Goal: Task Accomplishment & Management: Manage account settings

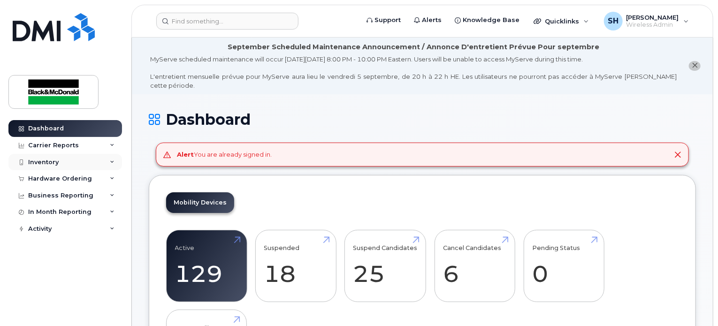
click at [112, 166] on div "Inventory" at bounding box center [65, 162] width 114 height 17
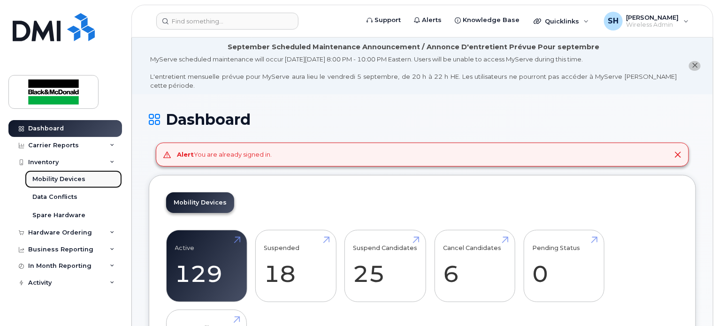
click at [79, 179] on div "Mobility Devices" at bounding box center [58, 179] width 53 height 8
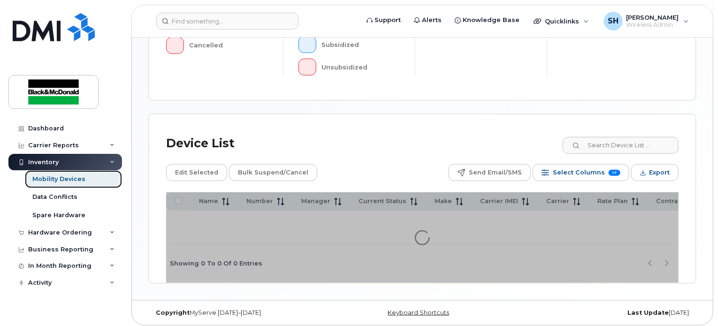
scroll to position [357, 0]
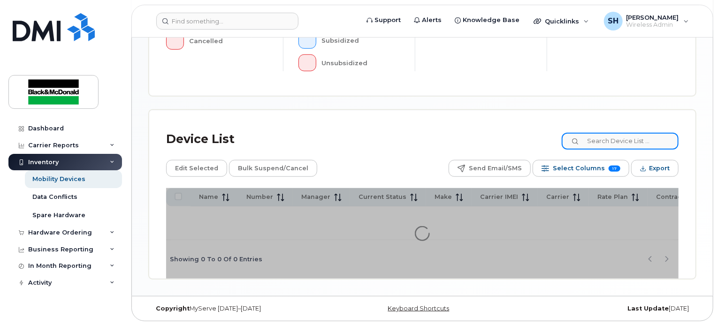
click at [637, 140] on input at bounding box center [620, 141] width 117 height 17
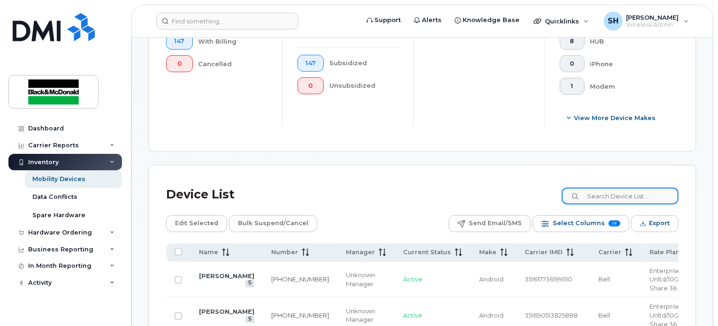
scroll to position [381, 0]
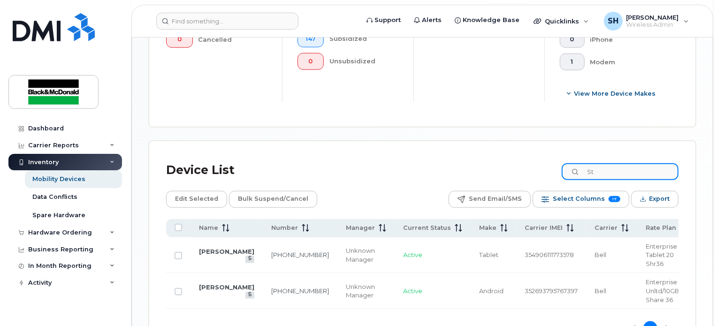
type input "S"
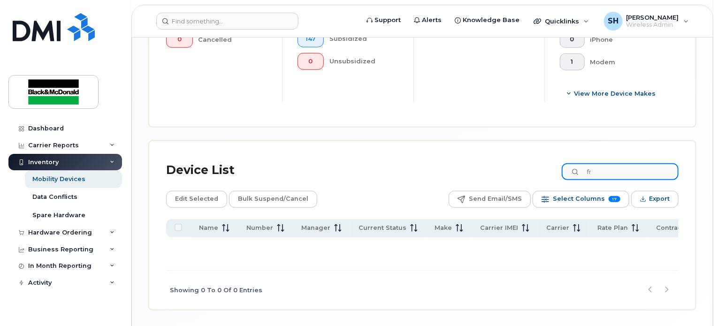
type input "f"
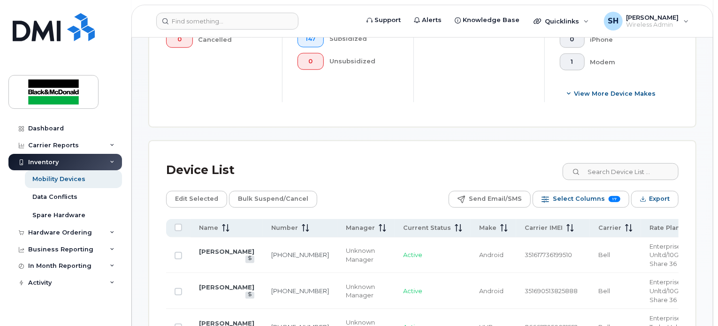
click at [623, 168] on input at bounding box center [620, 171] width 117 height 17
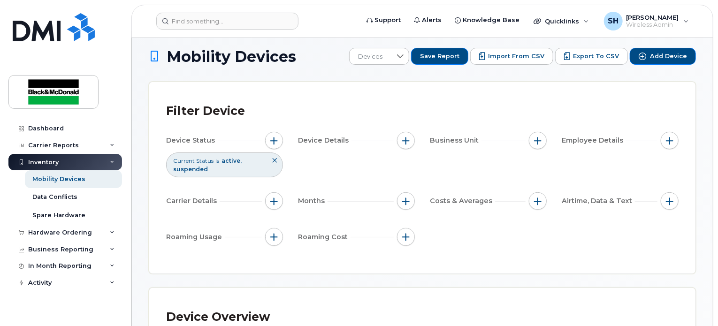
scroll to position [0, 0]
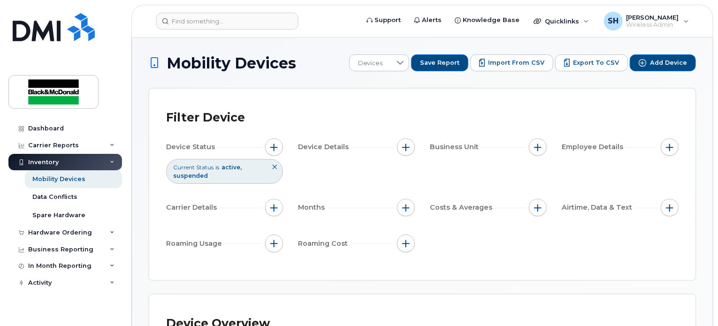
click at [695, 172] on div "Filter Device Device Status Current Status is active suspended Device Details B…" at bounding box center [422, 185] width 546 height 192
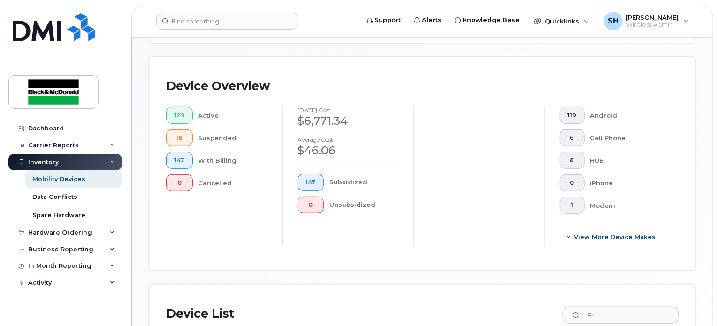
scroll to position [423, 0]
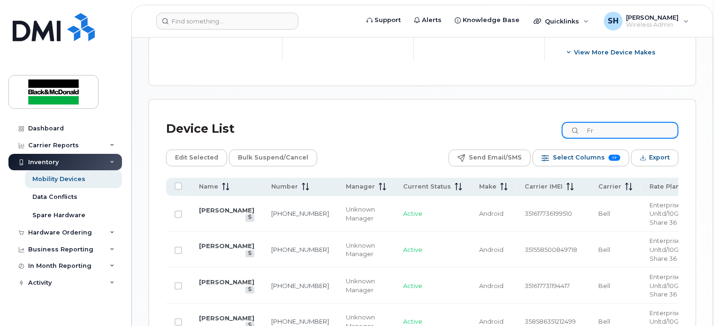
click at [612, 130] on input "Fr" at bounding box center [620, 130] width 117 height 17
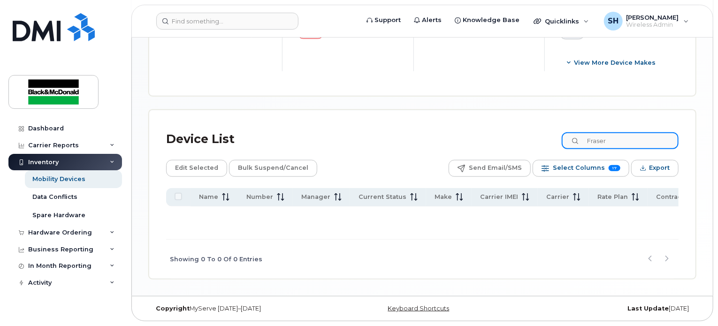
scroll to position [413, 0]
click at [696, 159] on div "Device List Fraser Stuart Edit Selected Bulk Suspend/Cancel Send Email/SMS Sele…" at bounding box center [422, 194] width 547 height 169
click at [651, 141] on input "Fraser Stuart" at bounding box center [620, 140] width 117 height 17
type input "F"
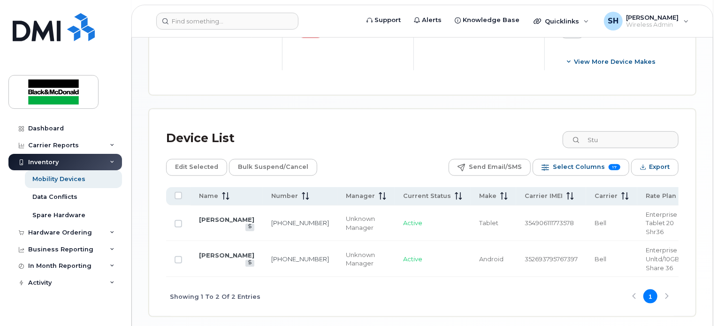
click at [610, 144] on input "Stu" at bounding box center [620, 139] width 117 height 17
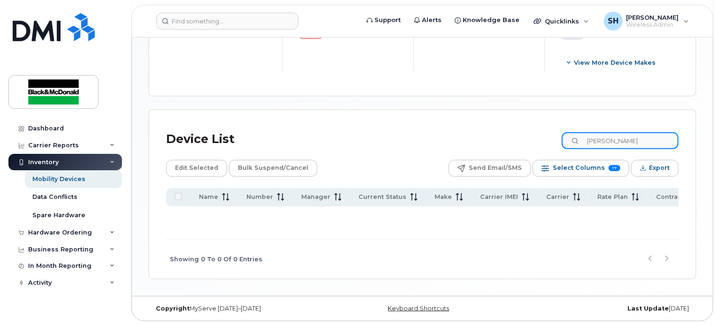
drag, startPoint x: 650, startPoint y: 139, endPoint x: 573, endPoint y: 137, distance: 77.5
click at [573, 137] on input "Fraser Stewart" at bounding box center [620, 140] width 117 height 17
type input "Ste"
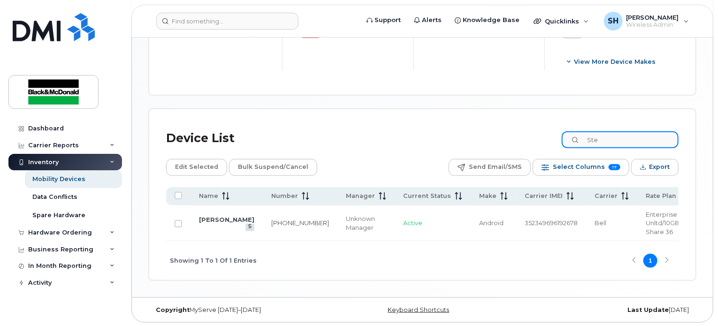
drag, startPoint x: 606, startPoint y: 140, endPoint x: 593, endPoint y: 139, distance: 12.8
click at [593, 139] on input "Ste" at bounding box center [620, 139] width 117 height 17
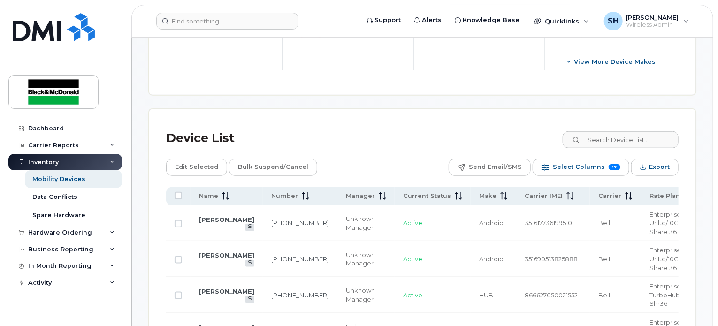
click at [614, 140] on input at bounding box center [620, 139] width 117 height 17
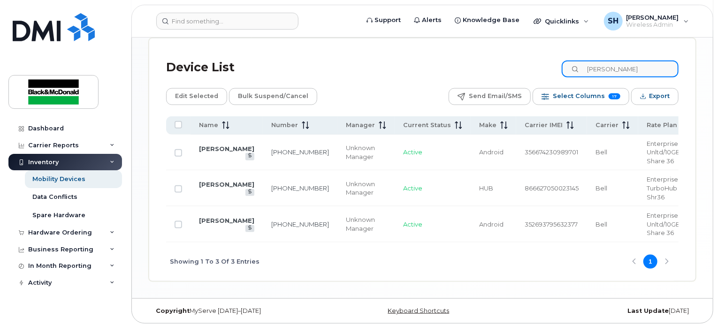
scroll to position [488, 0]
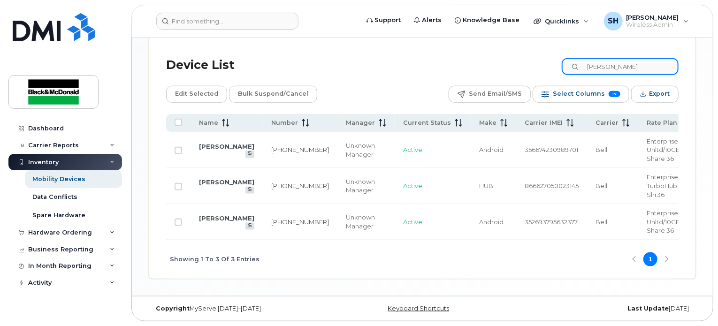
type input "Brad"
click at [207, 219] on td "[PERSON_NAME]" at bounding box center [227, 222] width 72 height 36
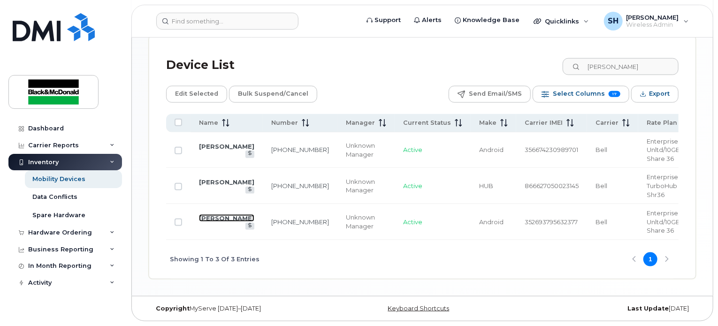
drag, startPoint x: 216, startPoint y: 215, endPoint x: 224, endPoint y: 216, distance: 8.5
click at [215, 215] on link "[PERSON_NAME]" at bounding box center [226, 219] width 55 height 8
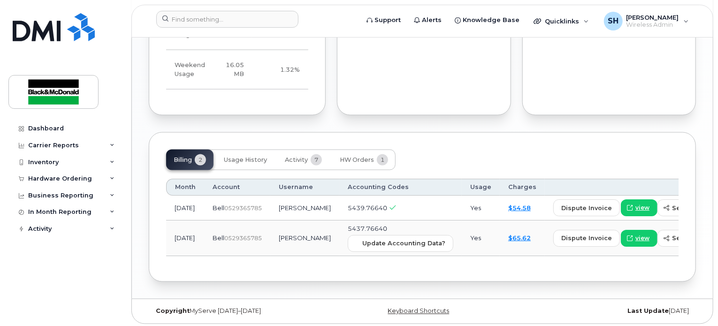
scroll to position [722, 0]
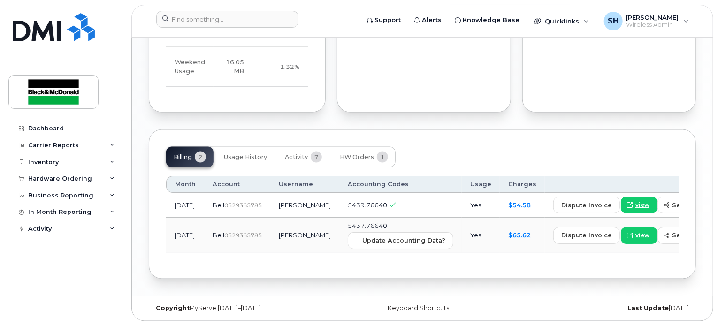
click at [477, 152] on div "Billing 2 Usage History Activity 7 HW Orders 1" at bounding box center [422, 157] width 513 height 21
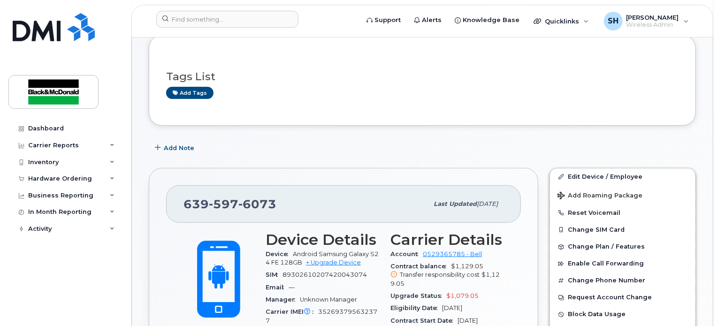
scroll to position [158, 0]
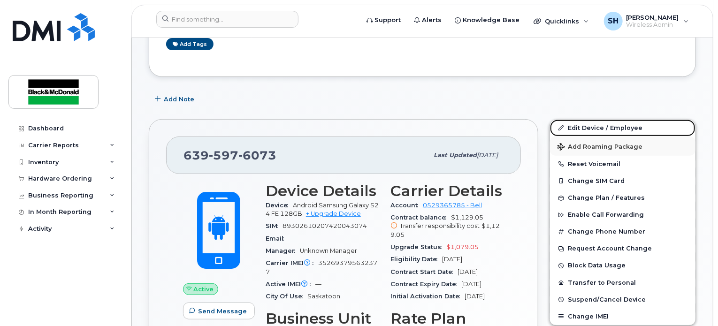
drag, startPoint x: 606, startPoint y: 117, endPoint x: 606, endPoint y: 128, distance: 11.3
click at [606, 120] on link "Edit Device / Employee" at bounding box center [623, 128] width 146 height 17
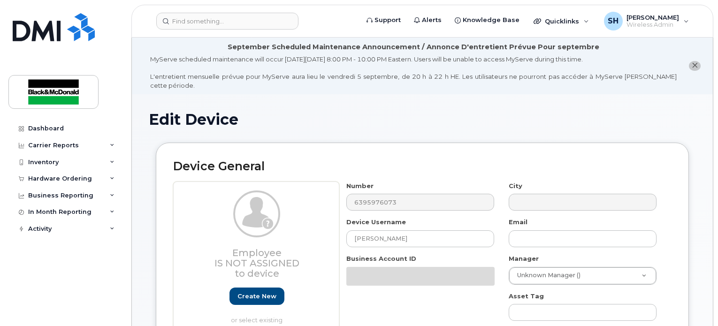
select select "91427"
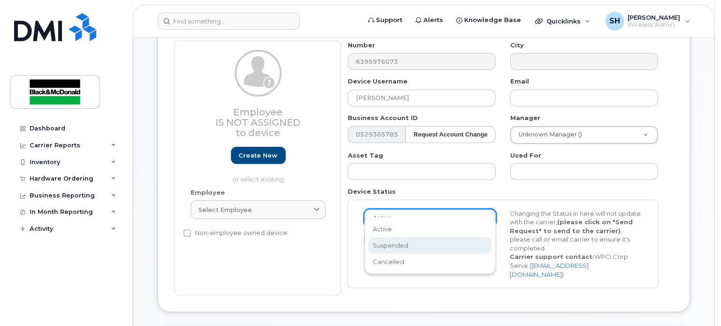
scroll to position [0, 2]
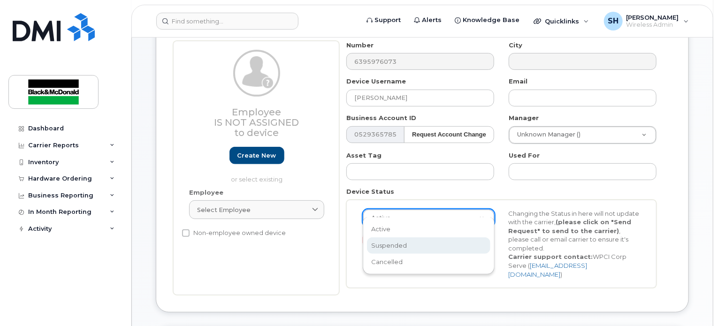
select select "suspended"
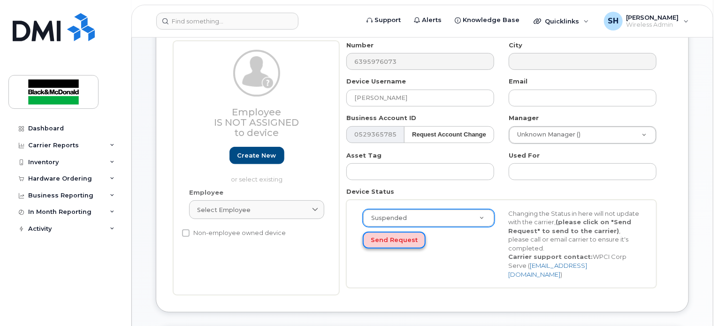
click at [402, 232] on button "Send Request" at bounding box center [394, 240] width 63 height 17
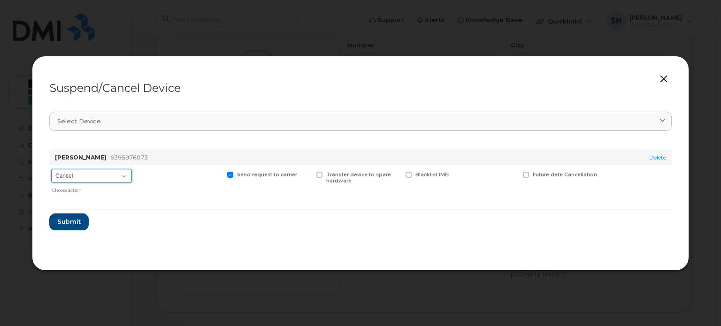
click at [112, 177] on select "Cancel Suspend - Extend Suspension Suspend - Reduced Rate Suspend - Full Rate S…" at bounding box center [91, 176] width 81 height 14
select select "[object Object]"
click at [51, 169] on select "Cancel Suspend - Extend Suspension Suspend - Reduced Rate Suspend - Full Rate S…" at bounding box center [91, 176] width 81 height 14
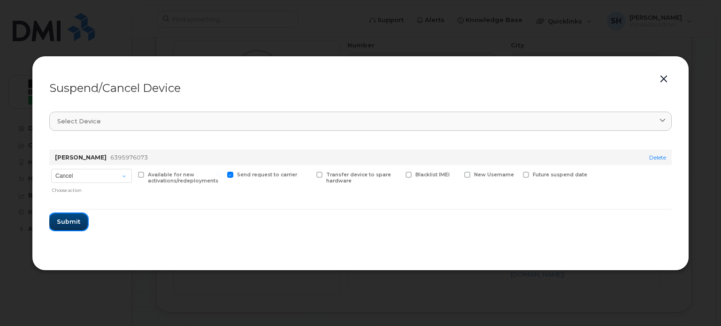
click at [68, 221] on span "Submit" at bounding box center [68, 221] width 23 height 9
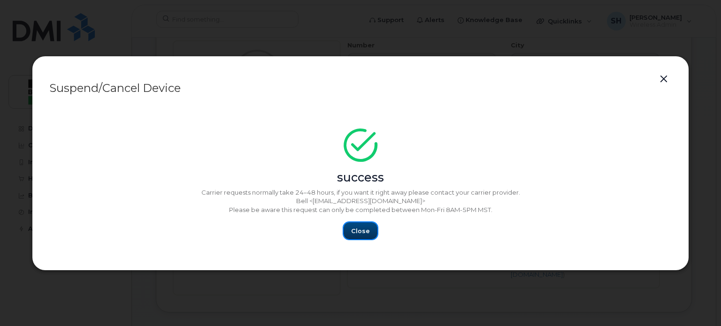
click at [351, 225] on button "Close" at bounding box center [361, 231] width 34 height 17
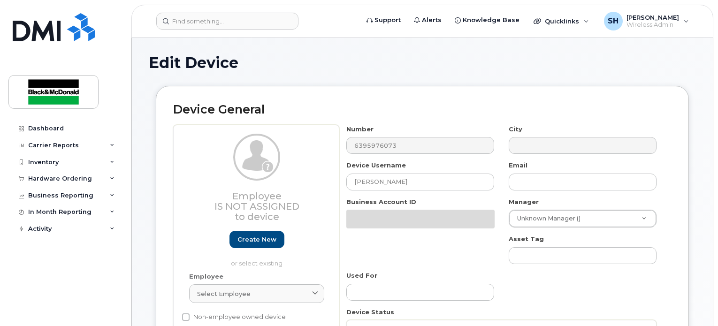
select select "91427"
